Goal: Task Accomplishment & Management: Manage account settings

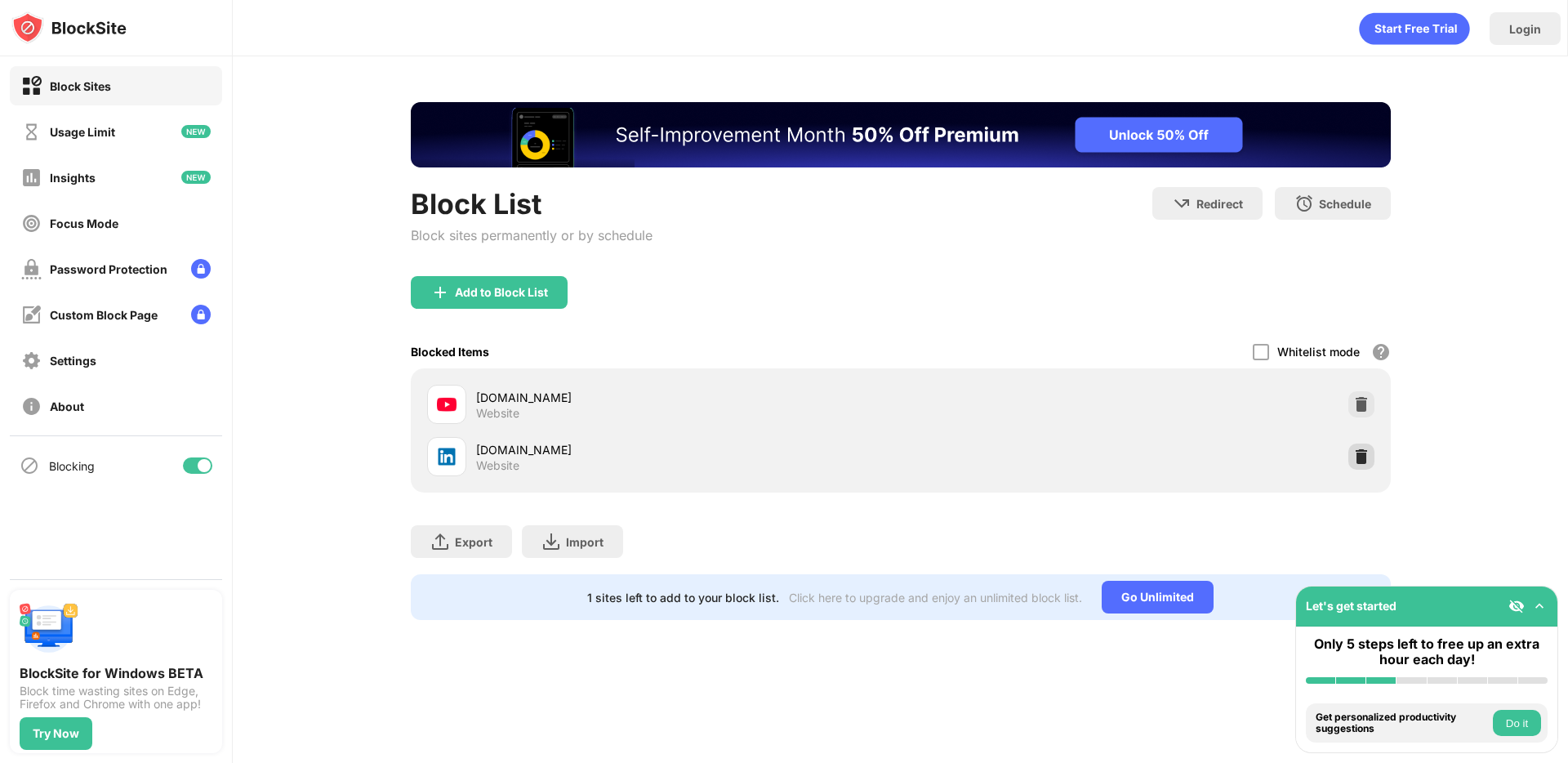
click at [1355, 461] on img at bounding box center [1361, 456] width 16 height 16
